Goal: Communication & Community: Answer question/provide support

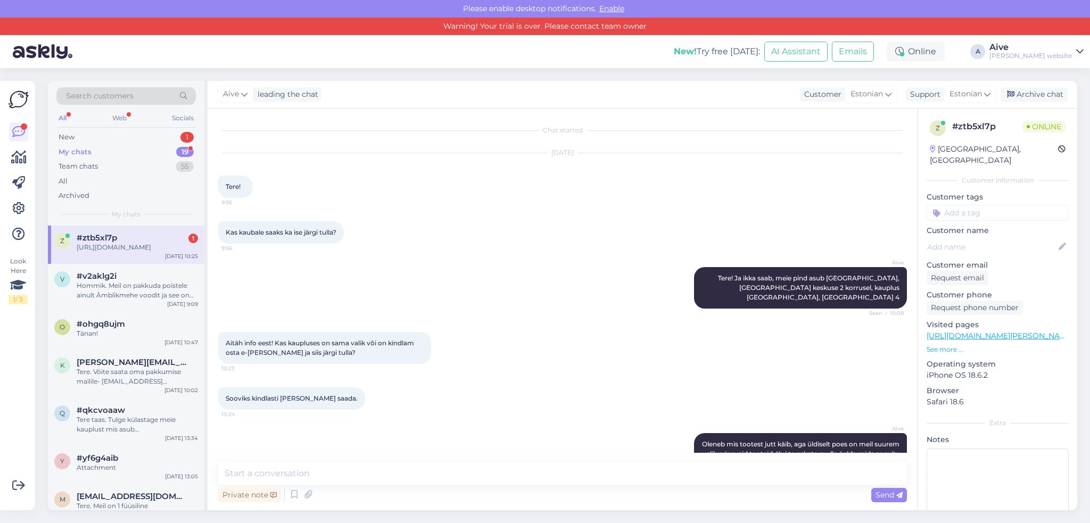
scroll to position [79, 0]
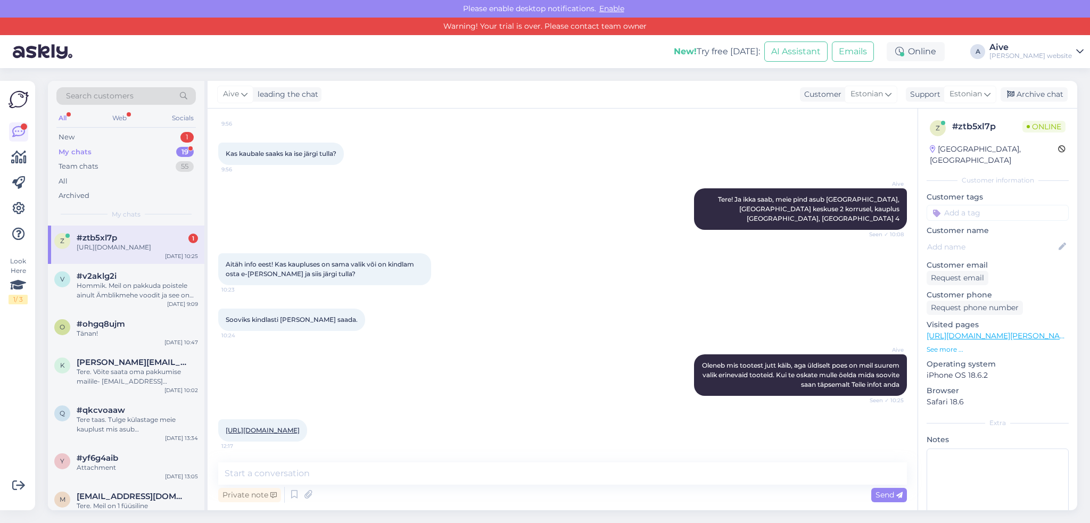
drag, startPoint x: 264, startPoint y: 432, endPoint x: 226, endPoint y: 422, distance: 39.6
click at [226, 422] on div "[URL][DOMAIN_NAME] 12:17" at bounding box center [262, 431] width 89 height 22
copy link "[URL][DOMAIN_NAME]"
click at [250, 474] on textarea at bounding box center [562, 474] width 689 height 22
click at [260, 474] on textarea at bounding box center [562, 474] width 689 height 22
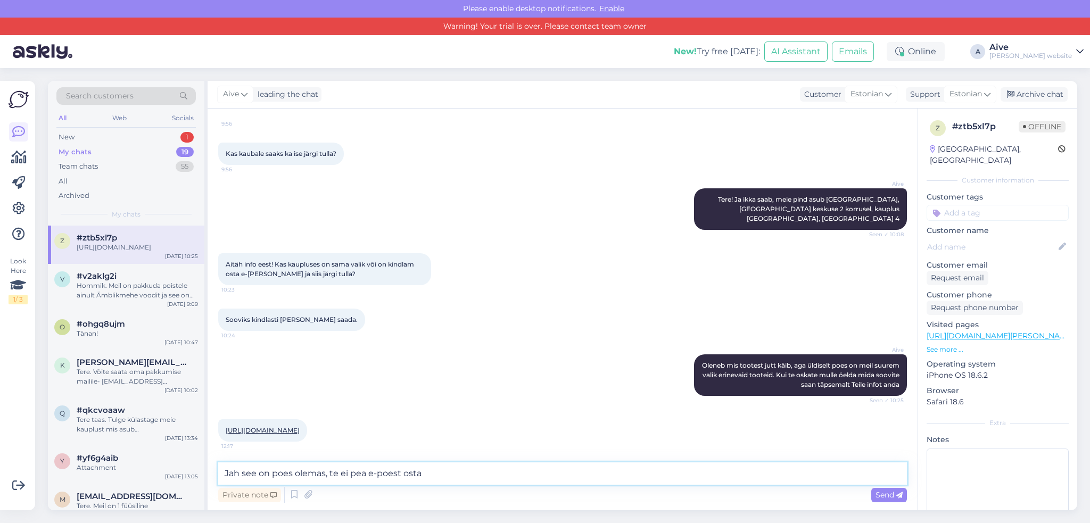
click at [422, 472] on textarea "Jah see on poes olemas, te ei pea e-poest osta" at bounding box center [562, 474] width 689 height 22
click at [502, 472] on textarea "Jah see on poes olemas, te ei pea e-poest osta (lasin Teile kõrvaler [PERSON_NA…" at bounding box center [562, 474] width 689 height 22
click at [556, 473] on textarea "Jah see on poes olemas, te ei pea e-poest osta (lasin Teile kõrvale [PERSON_NAM…" at bounding box center [562, 474] width 689 height 22
click at [416, 471] on textarea "Jah see on poes olemas, te ei pea e-poest osta (lasin Teile kõrvale [PERSON_NAM…" at bounding box center [562, 474] width 689 height 22
drag, startPoint x: 659, startPoint y: 472, endPoint x: 641, endPoint y: 475, distance: 18.4
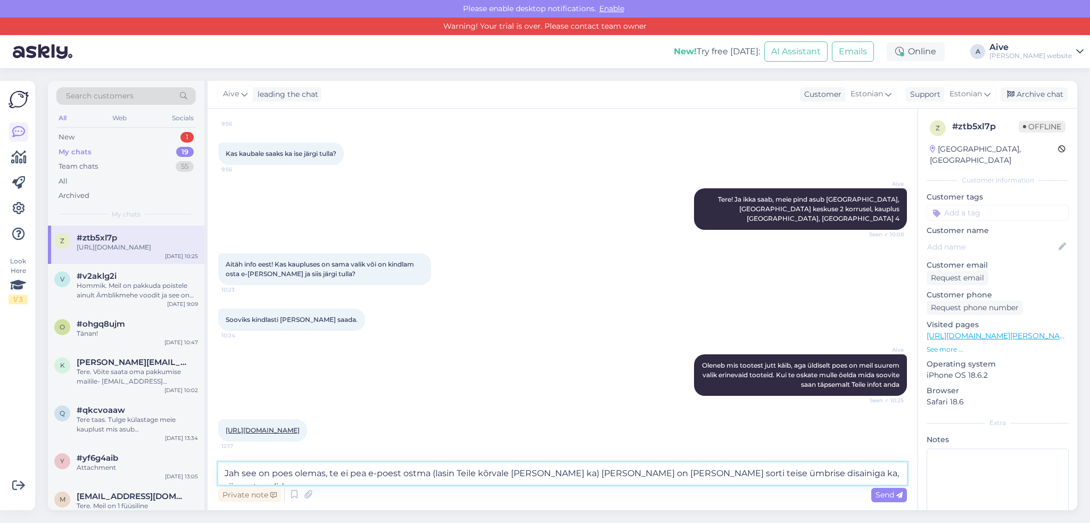
click at [641, 475] on textarea "Jah see on poes olemas, te ei pea e-poest ostma (lasin Teile kõrvale [PERSON_NA…" at bounding box center [562, 474] width 689 height 22
click at [659, 471] on textarea "Jah see on poes olemas, te ei pea e-poest ostma (lasin Teile kõrvale [PERSON_NA…" at bounding box center [562, 474] width 689 height 22
click at [637, 473] on textarea "Jah see on poes olemas, te ei pea e-poest ostma (lasin Teile kõrvale [PERSON_NA…" at bounding box center [562, 474] width 689 height 22
click at [822, 474] on textarea "Jah see on poes olemas, te ei pea e-poest ostma (lasin Teile kõrvale [PERSON_NA…" at bounding box center [562, 474] width 689 height 22
type textarea "Jah see on poes olemas, te ei pea e-poest ostma (lasin Teile kõrvale [PERSON_NA…"
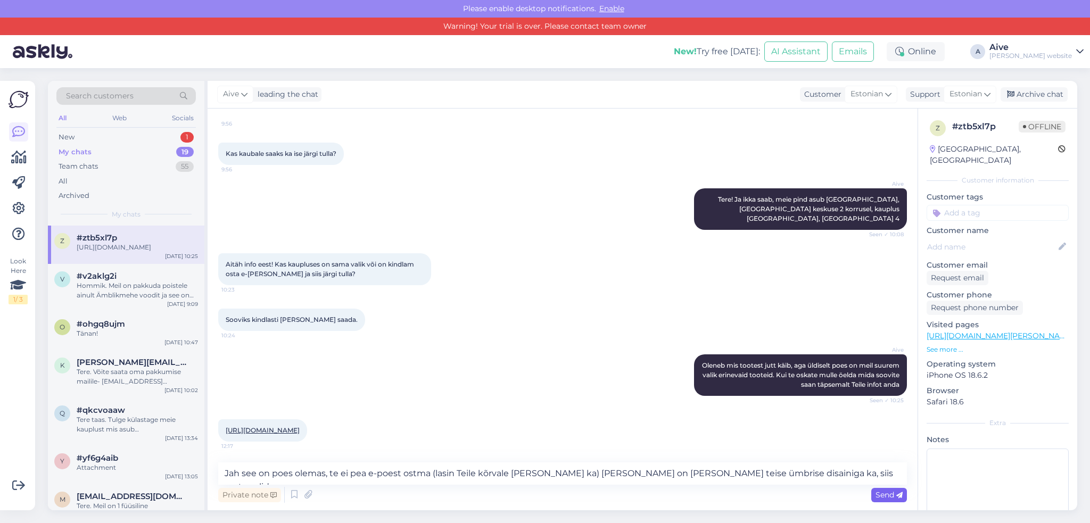
click at [886, 495] on span "Send" at bounding box center [889, 495] width 27 height 10
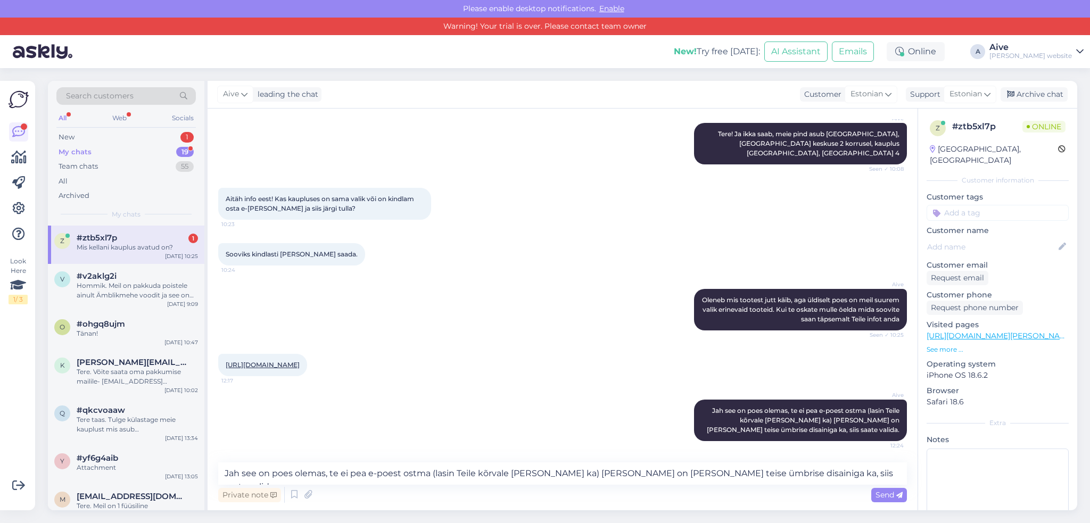
scroll to position [190, 0]
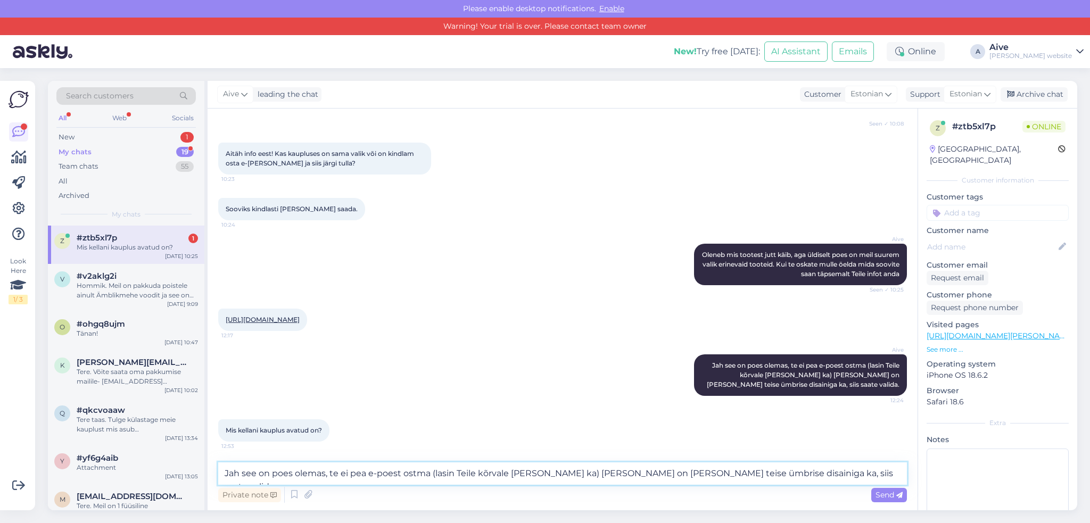
click at [238, 475] on textarea "Jah see on poes olemas, te ei pea e-poest ostma (lasin Teile kõrvale [PERSON_NA…" at bounding box center [562, 474] width 689 height 22
type textarea "Kauplus on avatud Esmaspäevast laupäevani 10.00-20.00 ja pühapäeval 10.00-18.00"
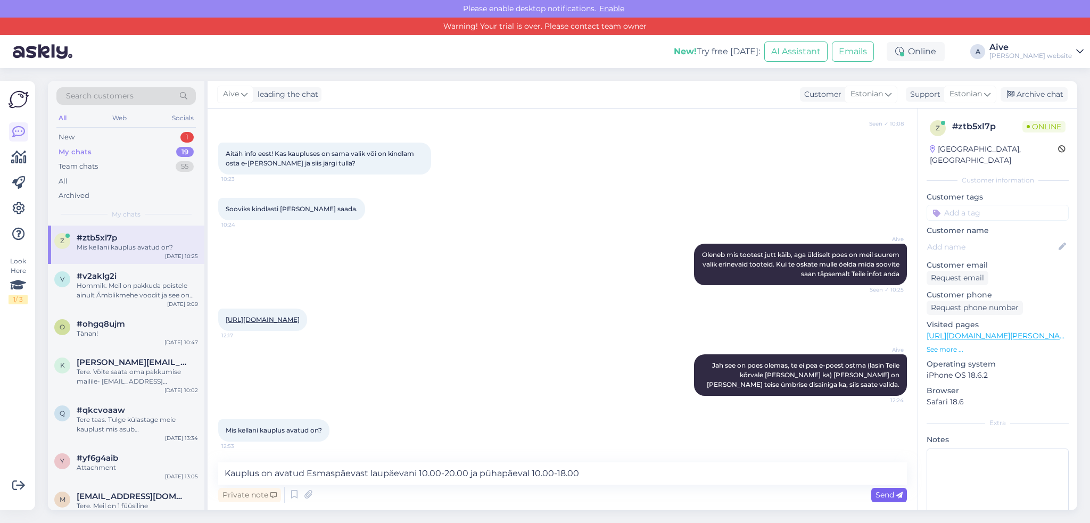
click at [885, 496] on span "Send" at bounding box center [889, 495] width 27 height 10
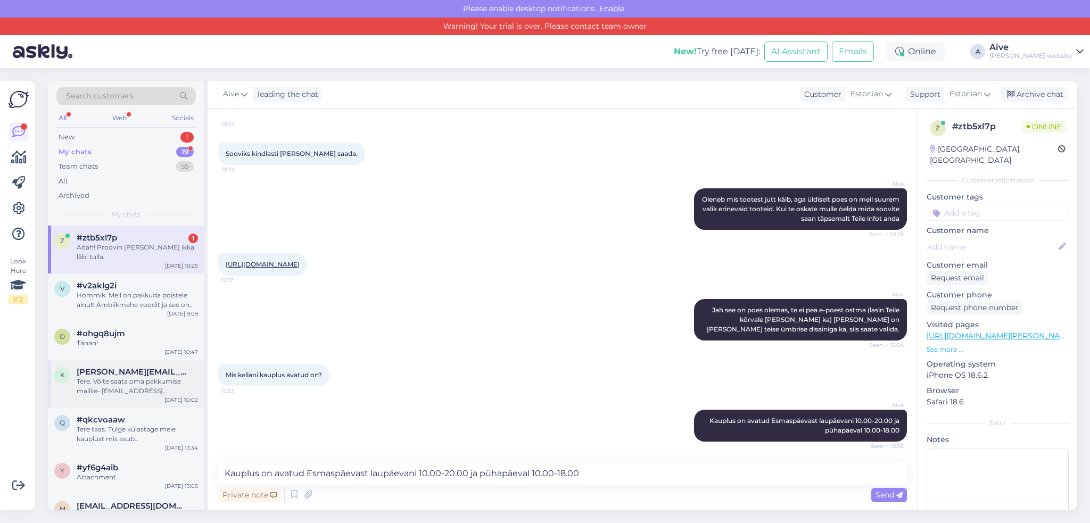
scroll to position [291, 0]
